Goal: Task Accomplishment & Management: Complete application form

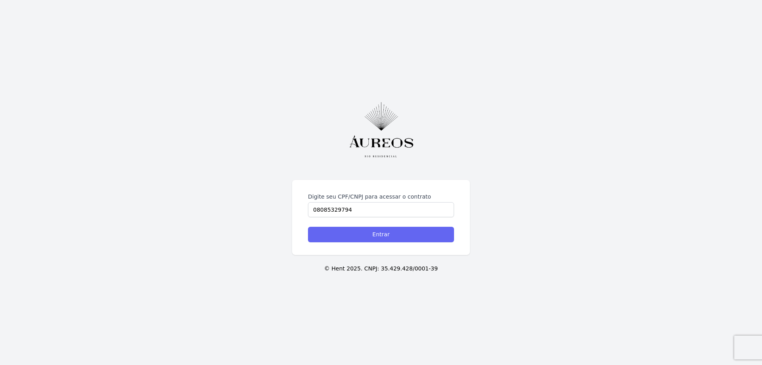
type input "08085329794"
click at [349, 234] on input "Entrar" at bounding box center [381, 234] width 146 height 15
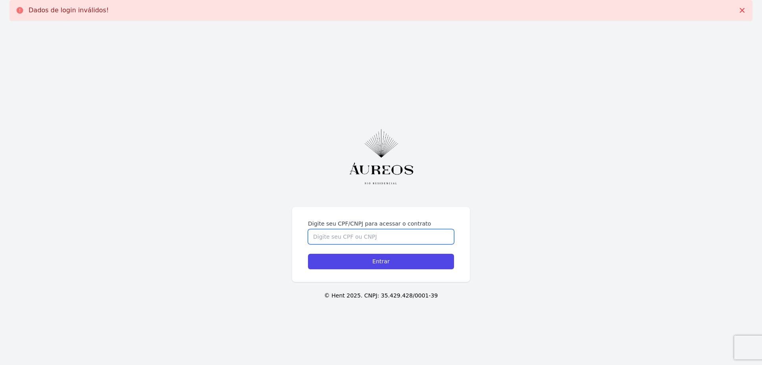
click at [345, 235] on input "Digite seu CPF/CNPJ para acessar o contrato" at bounding box center [381, 236] width 146 height 15
type input "08085329794"
click at [352, 261] on input "Entrar" at bounding box center [381, 261] width 146 height 15
click at [350, 233] on input "Digite seu CPF/CNPJ para acessar o contrato" at bounding box center [381, 236] width 146 height 15
type input "08085329794"
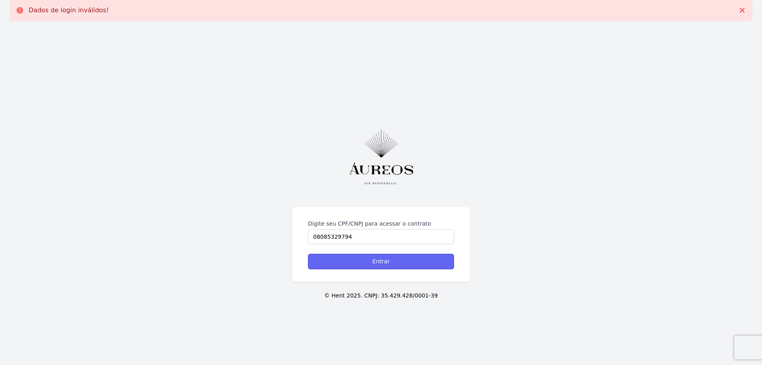
click at [338, 257] on input "Entrar" at bounding box center [381, 261] width 146 height 15
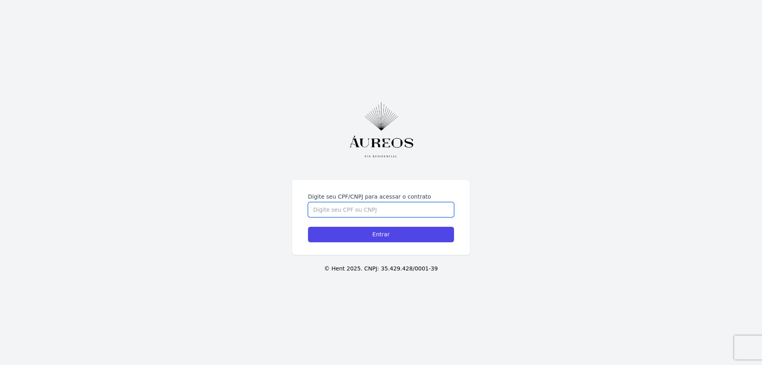
click at [378, 204] on input "Digite seu CPF/CNPJ para acessar o contrato" at bounding box center [381, 209] width 146 height 15
type input "08085329794"
click at [308, 227] on input "Entrar" at bounding box center [381, 234] width 146 height 15
